Goal: Navigation & Orientation: Find specific page/section

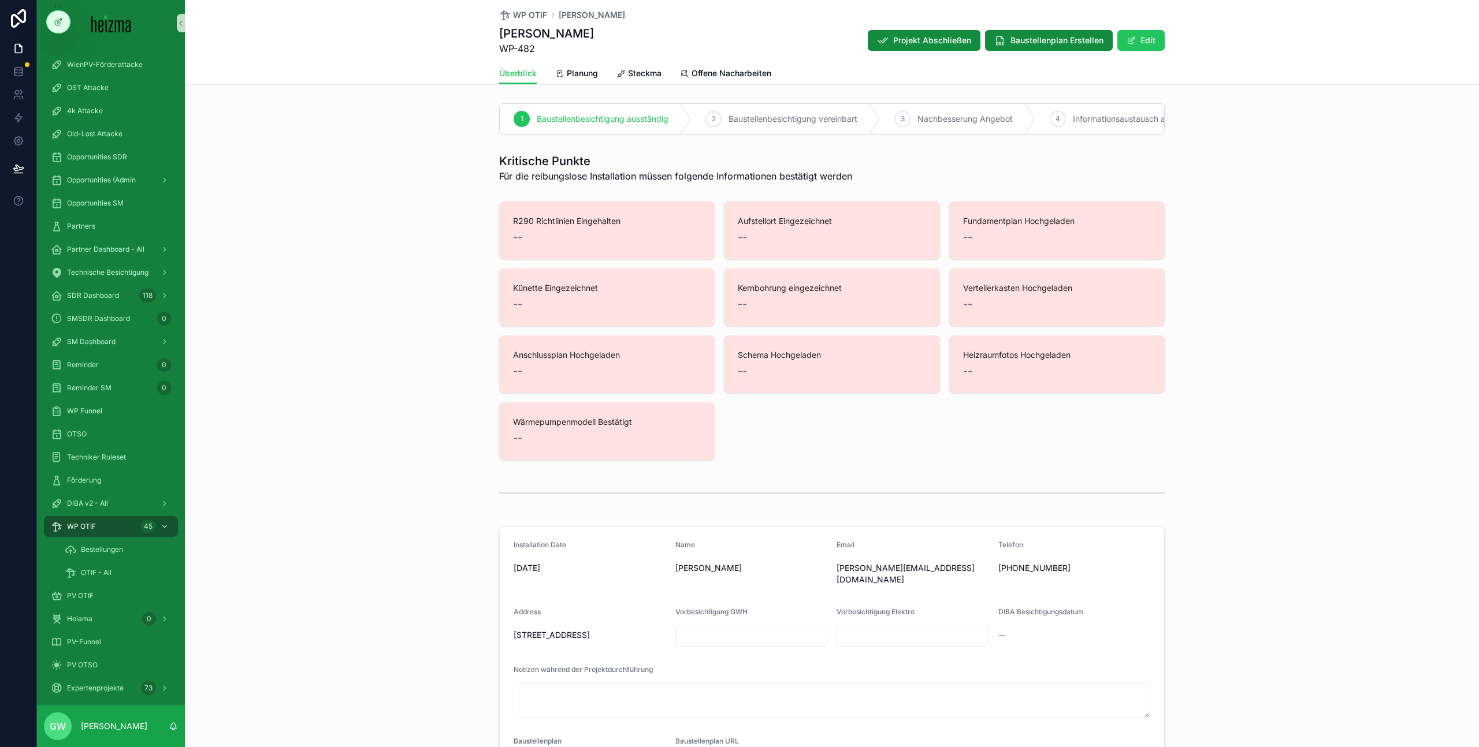
scroll to position [1812, 0]
